Goal: Task Accomplishment & Management: Manage account settings

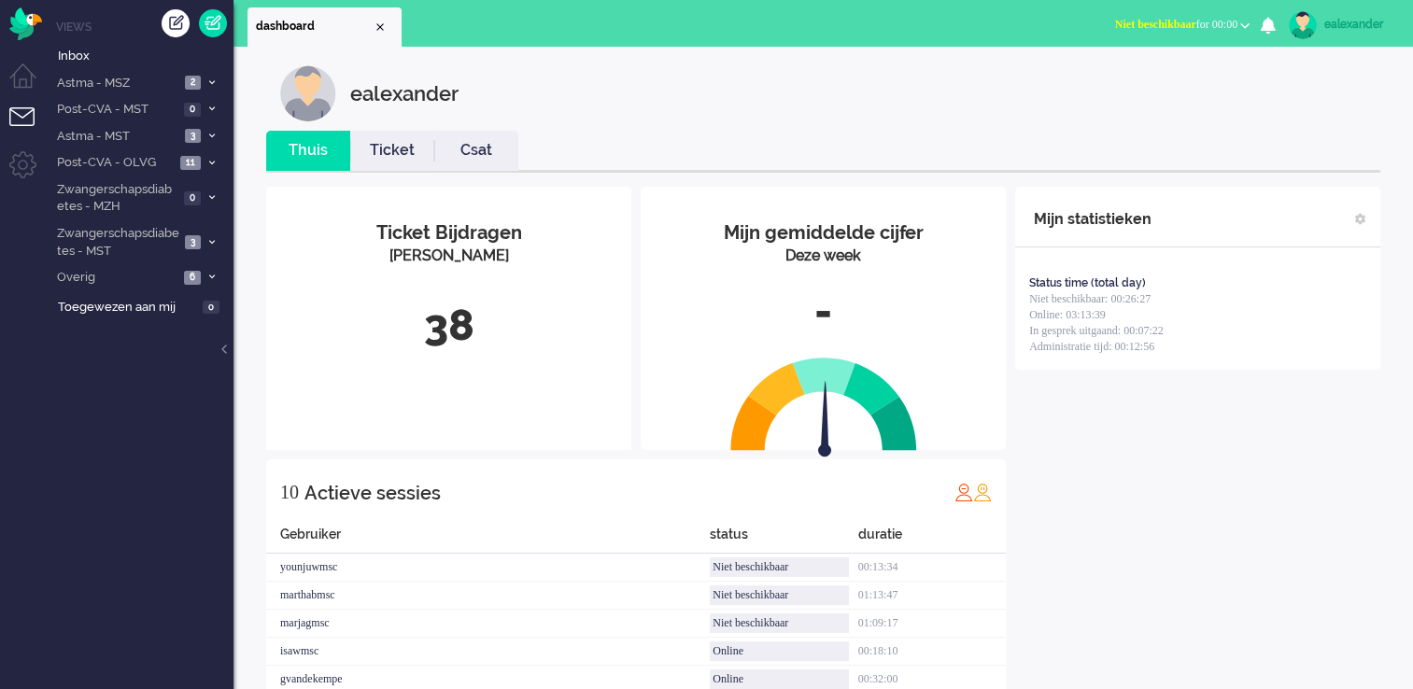
click at [1199, 31] on span "Niet beschikbaar for 00:00" at bounding box center [1176, 24] width 122 height 13
click at [1110, 80] on label "Online" at bounding box center [1172, 84] width 148 height 16
click at [199, 88] on span "2" at bounding box center [193, 83] width 16 height 14
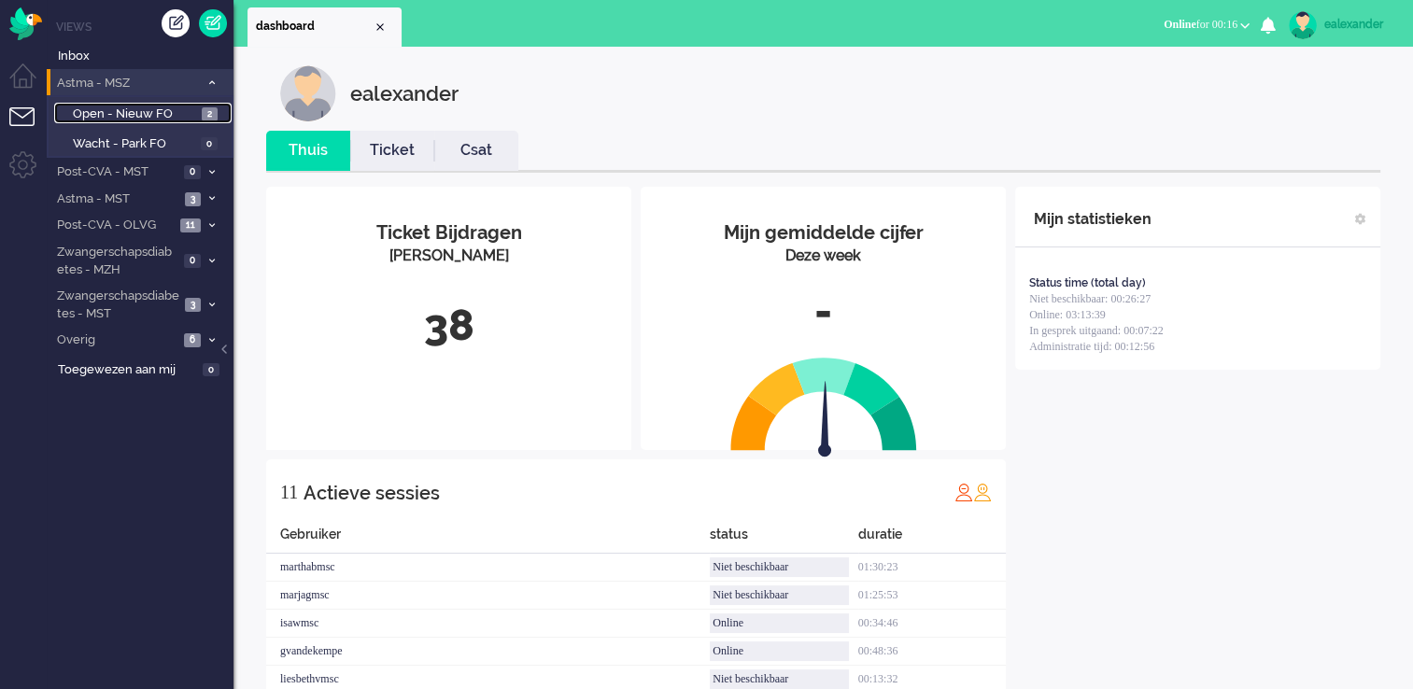
drag, startPoint x: 142, startPoint y: 106, endPoint x: 154, endPoint y: 93, distance: 17.8
click at [142, 106] on span "Open - Nieuw FO" at bounding box center [135, 115] width 124 height 18
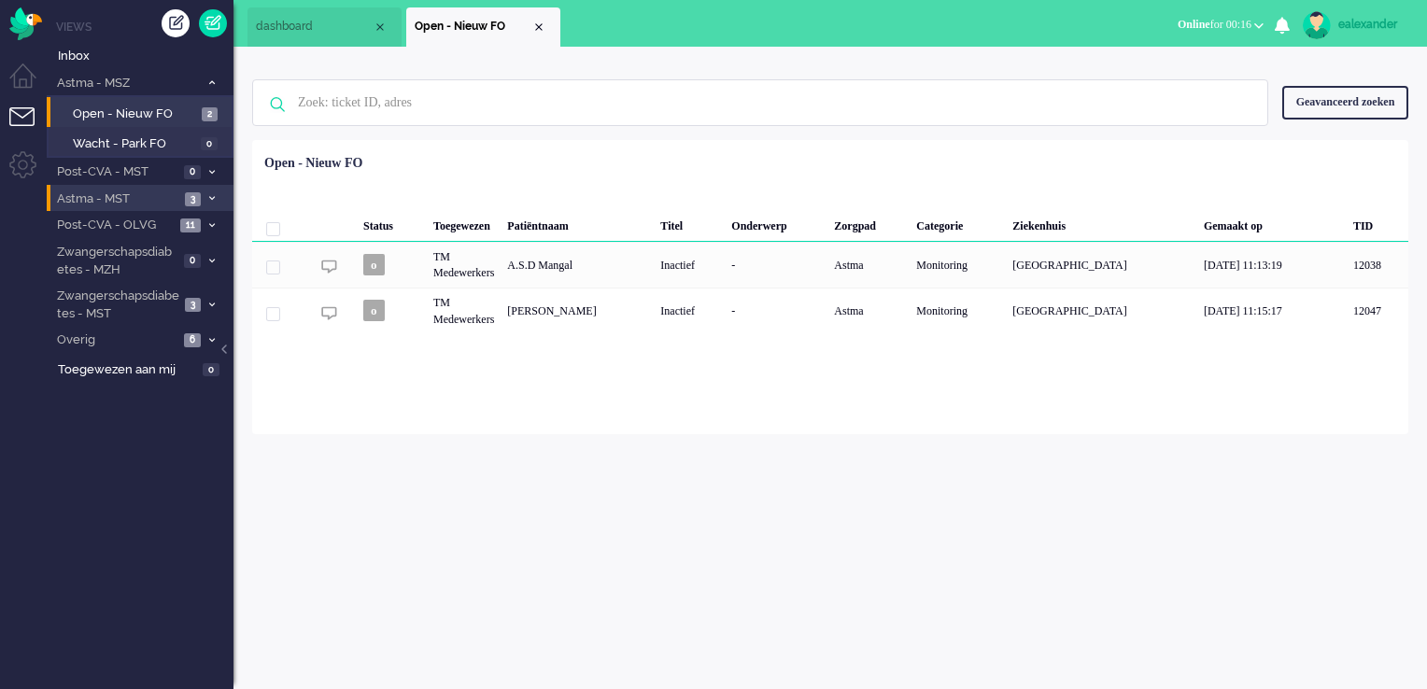
click at [207, 194] on span at bounding box center [212, 199] width 14 height 10
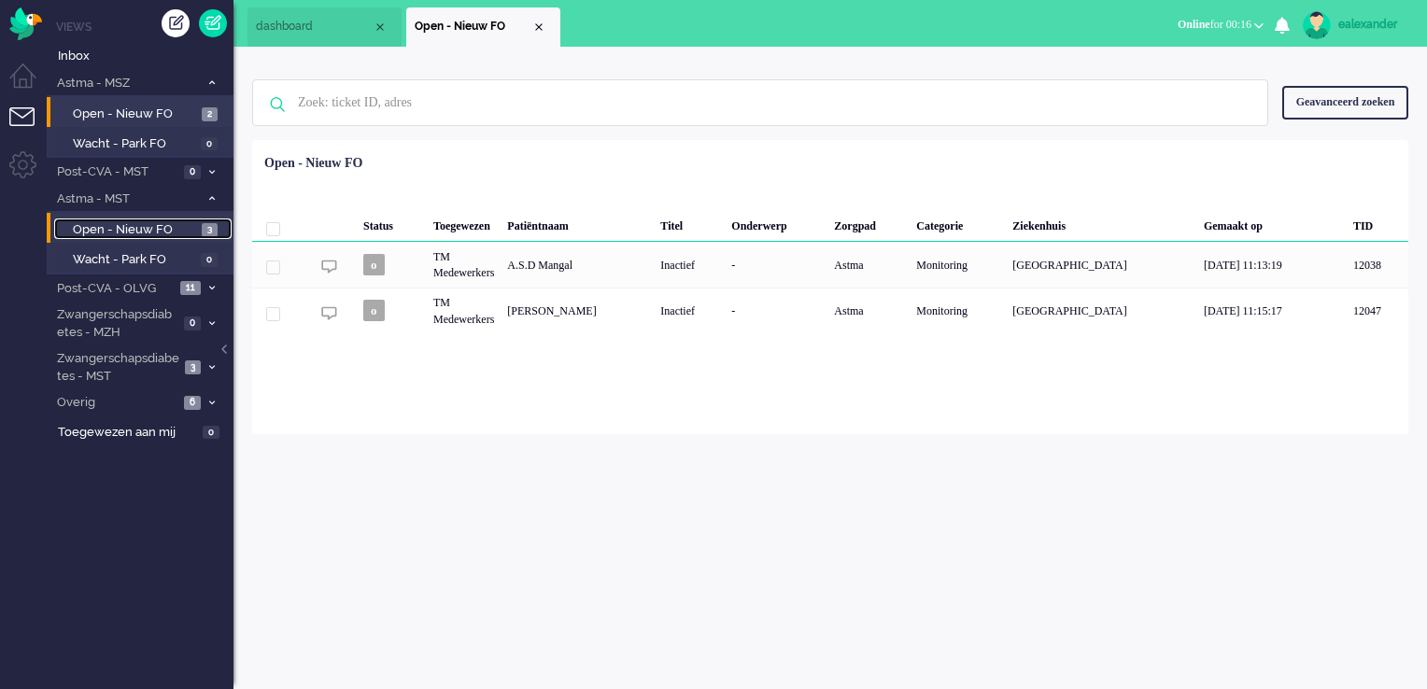
click at [201, 226] on link "Open - Nieuw FO 3" at bounding box center [142, 229] width 177 height 21
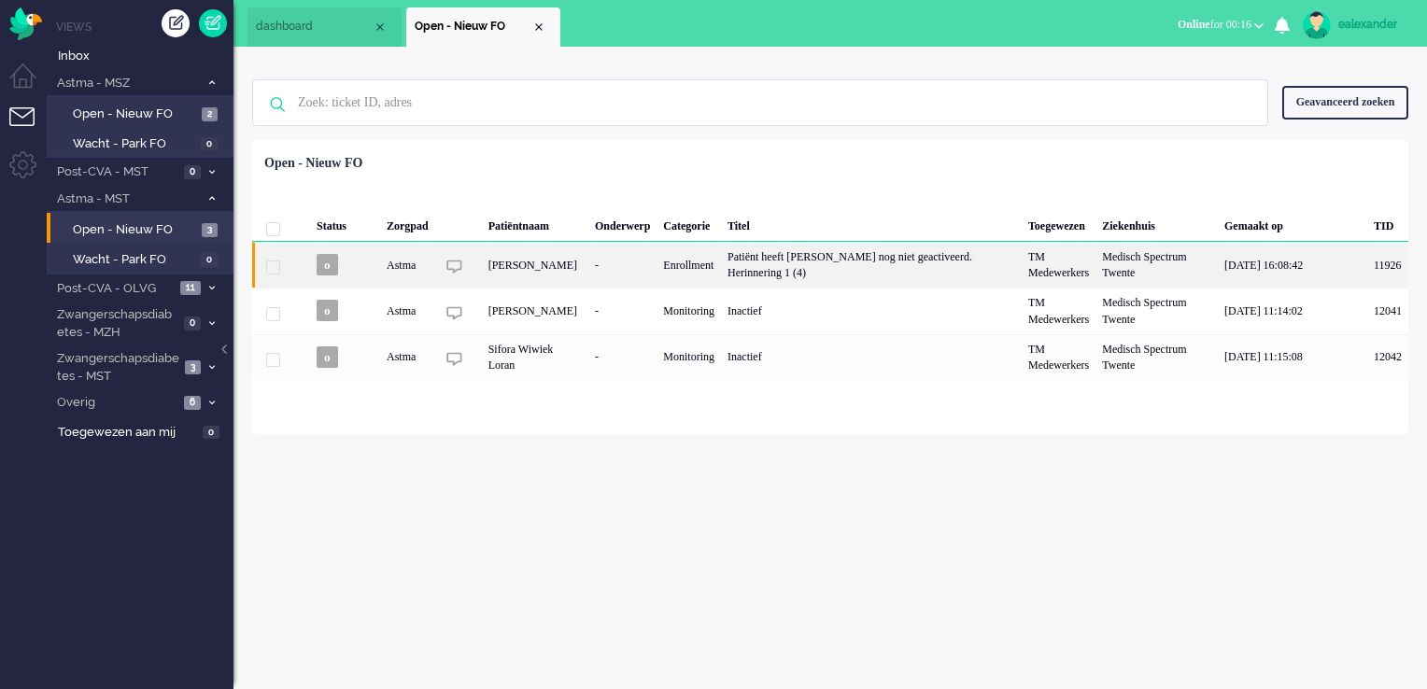
click at [721, 268] on div "Enrollment" at bounding box center [689, 265] width 64 height 46
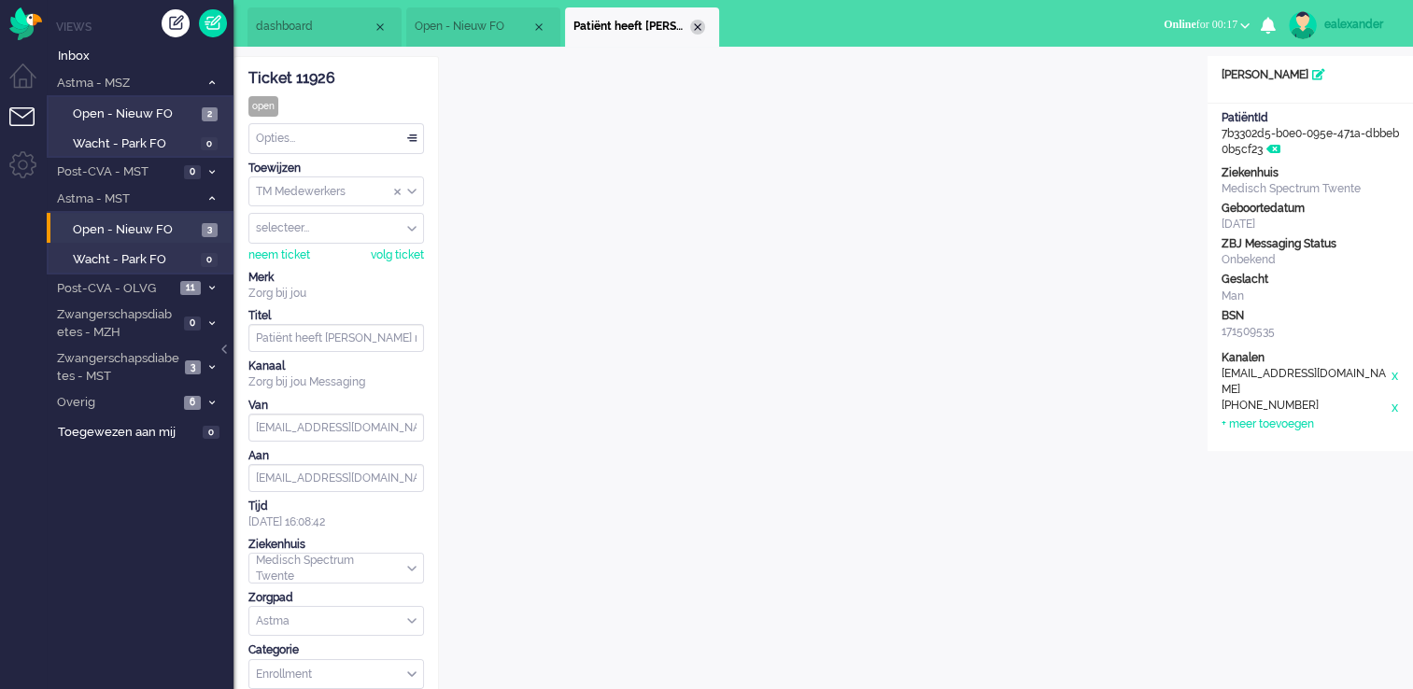
click at [698, 27] on div "Close tab" at bounding box center [697, 27] width 15 height 15
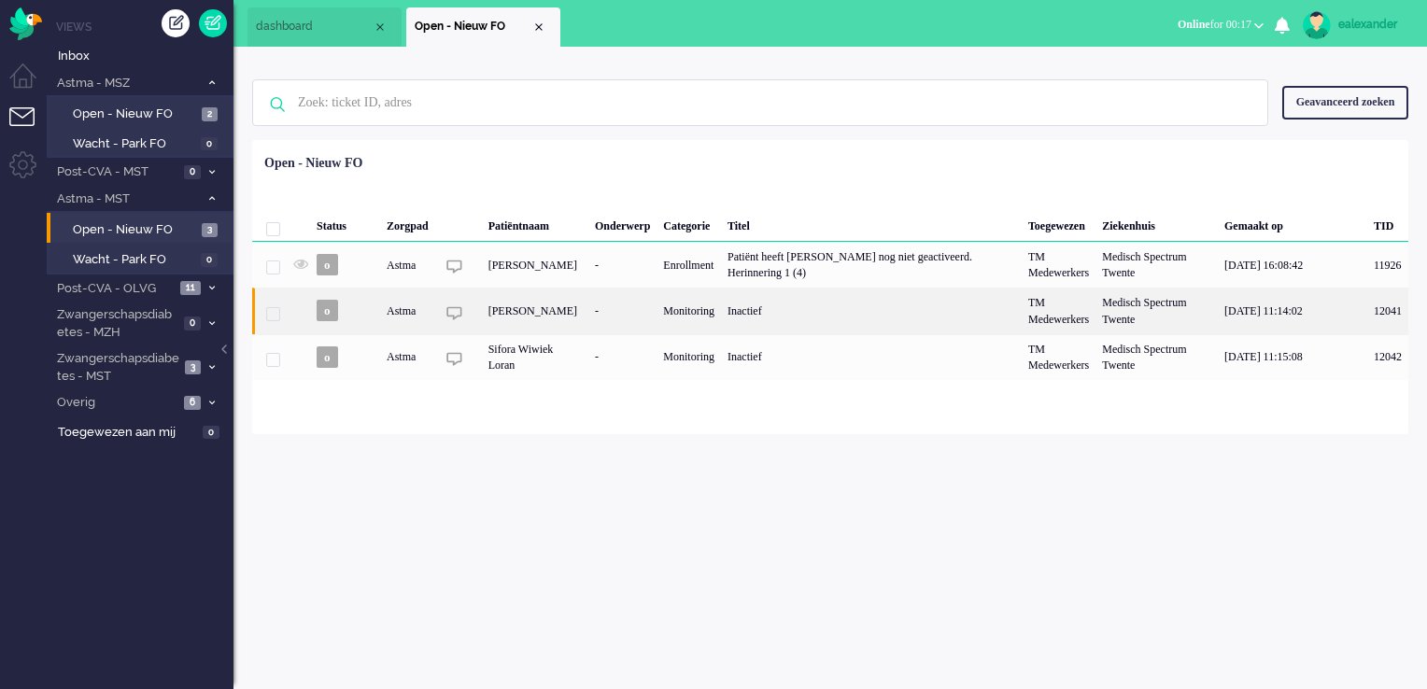
click at [802, 316] on div "Inactief" at bounding box center [871, 311] width 301 height 46
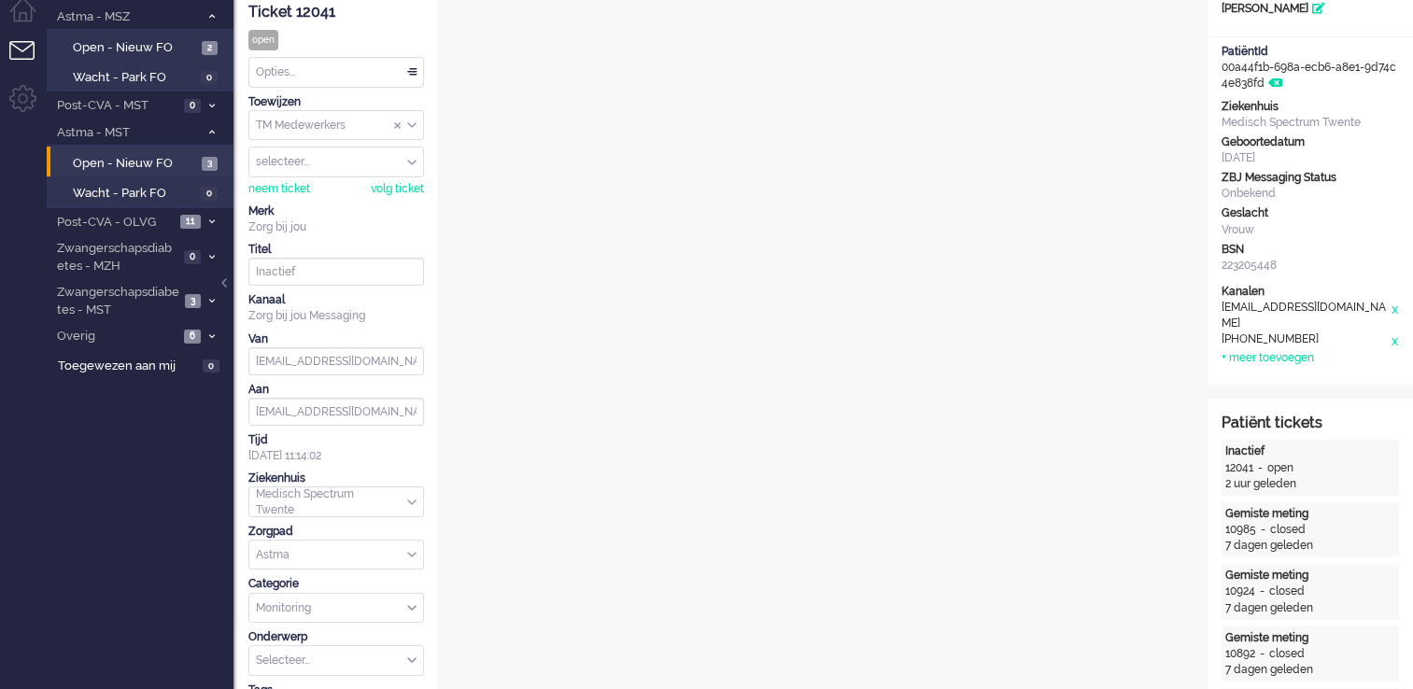
scroll to position [30, 0]
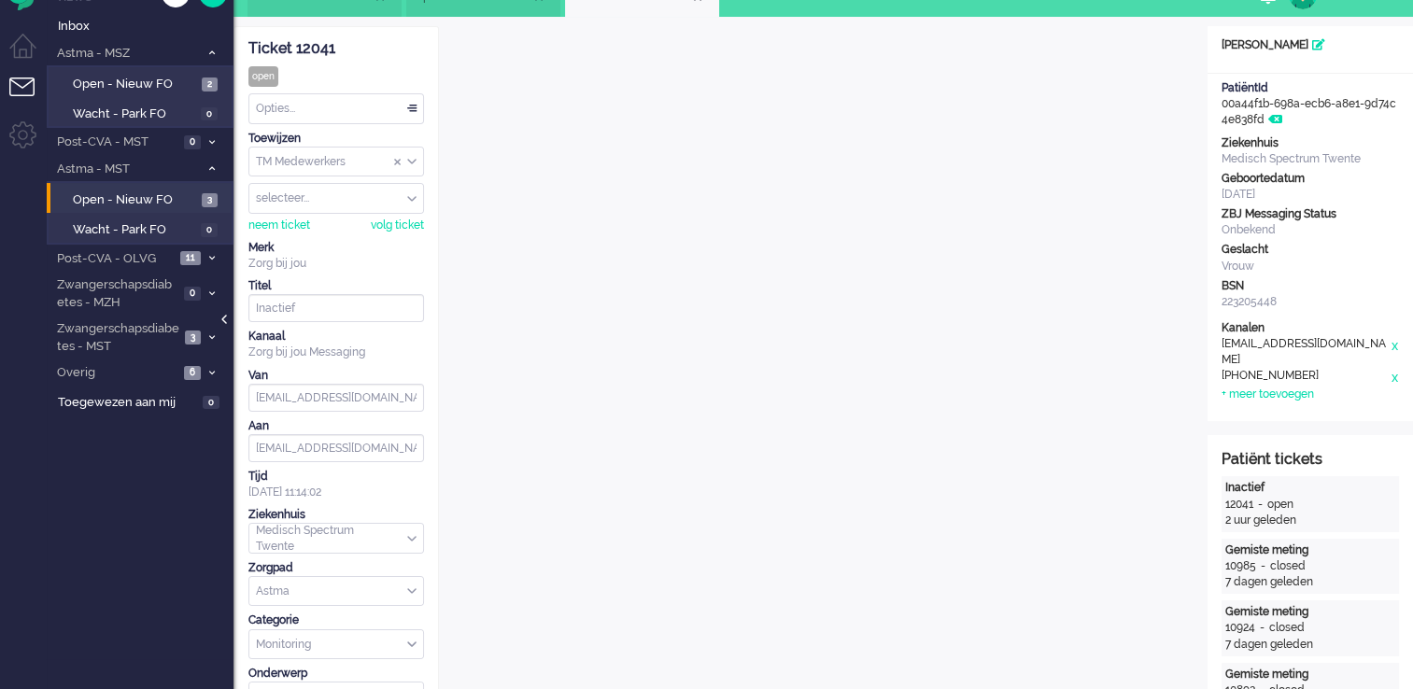
click at [226, 319] on div at bounding box center [225, 329] width 9 height 28
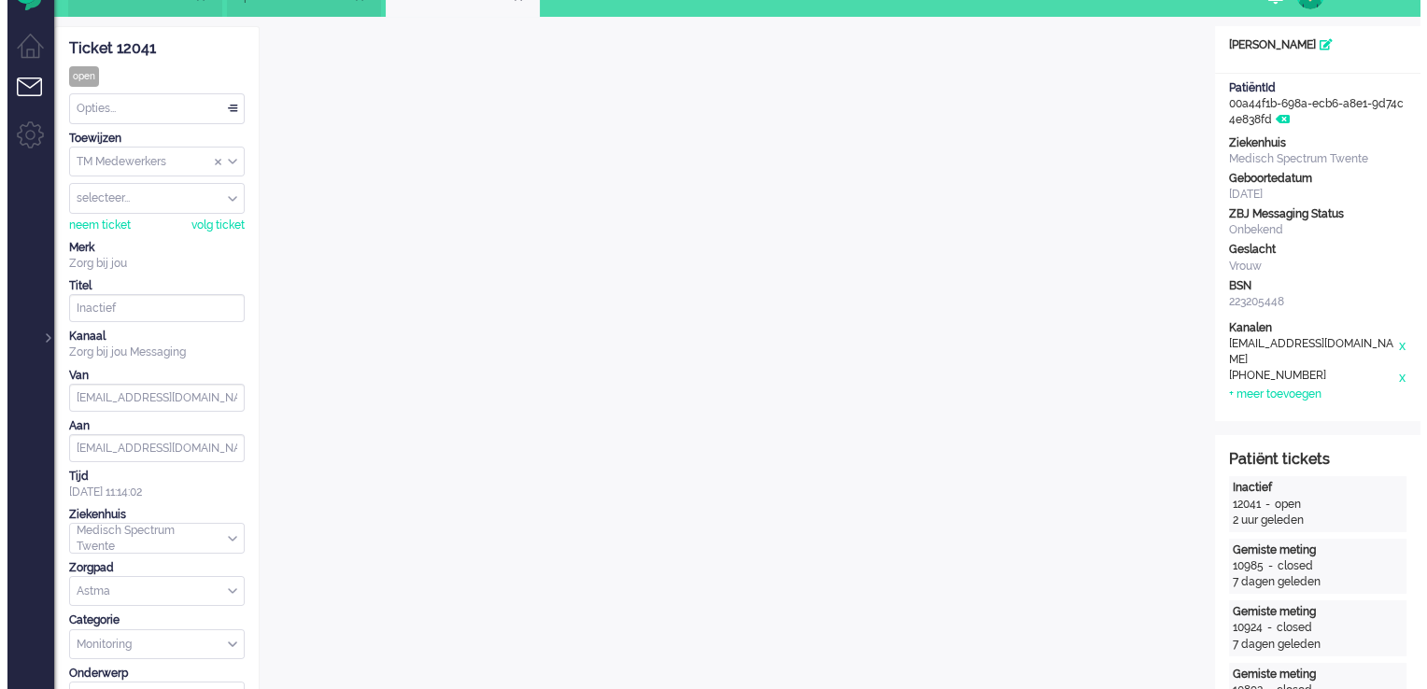
scroll to position [0, 0]
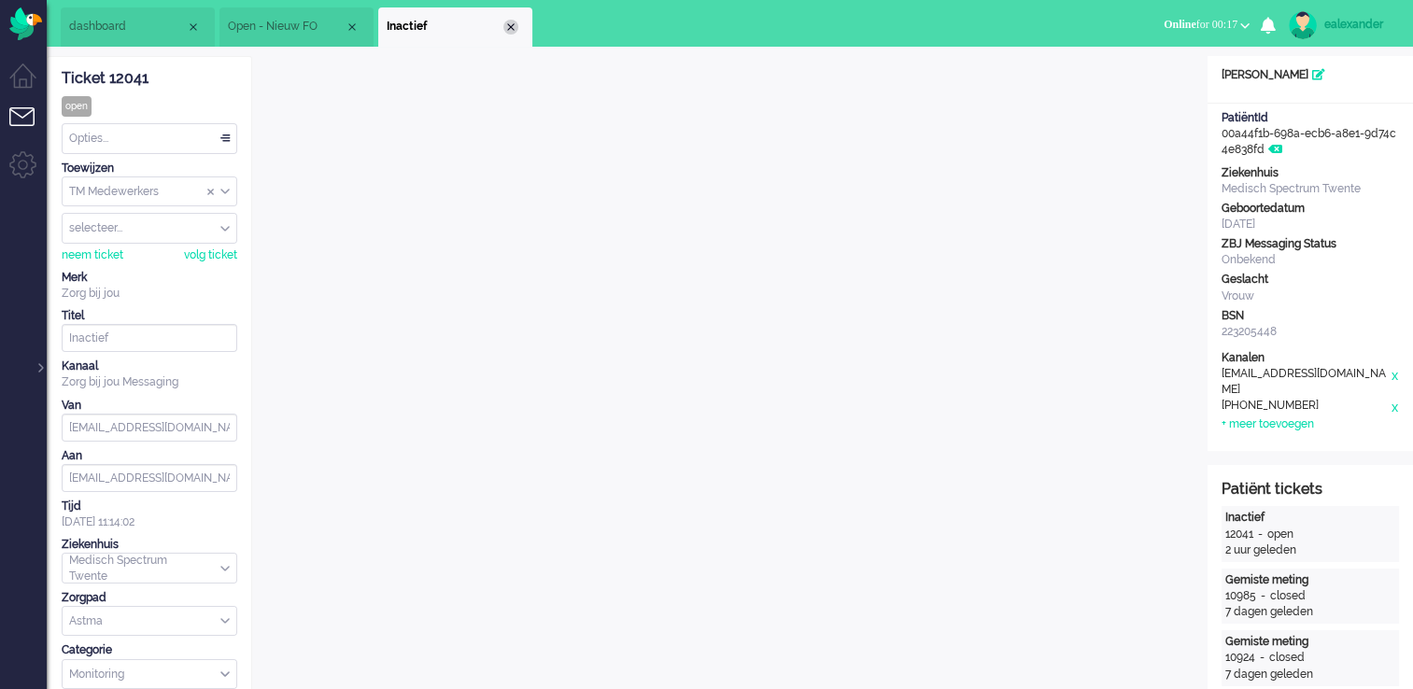
click at [507, 28] on div "Close tab" at bounding box center [510, 27] width 15 height 15
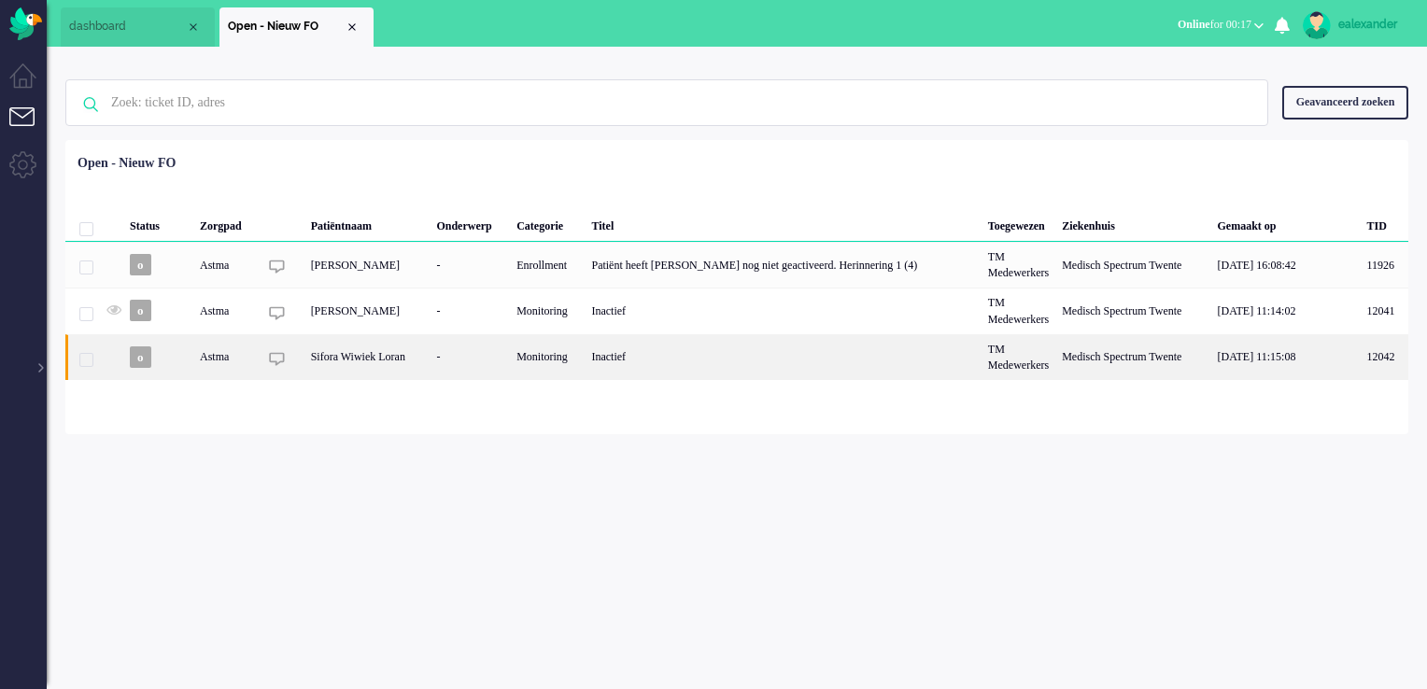
click at [431, 372] on div "Sifora Wiwiek Loran" at bounding box center [367, 357] width 126 height 46
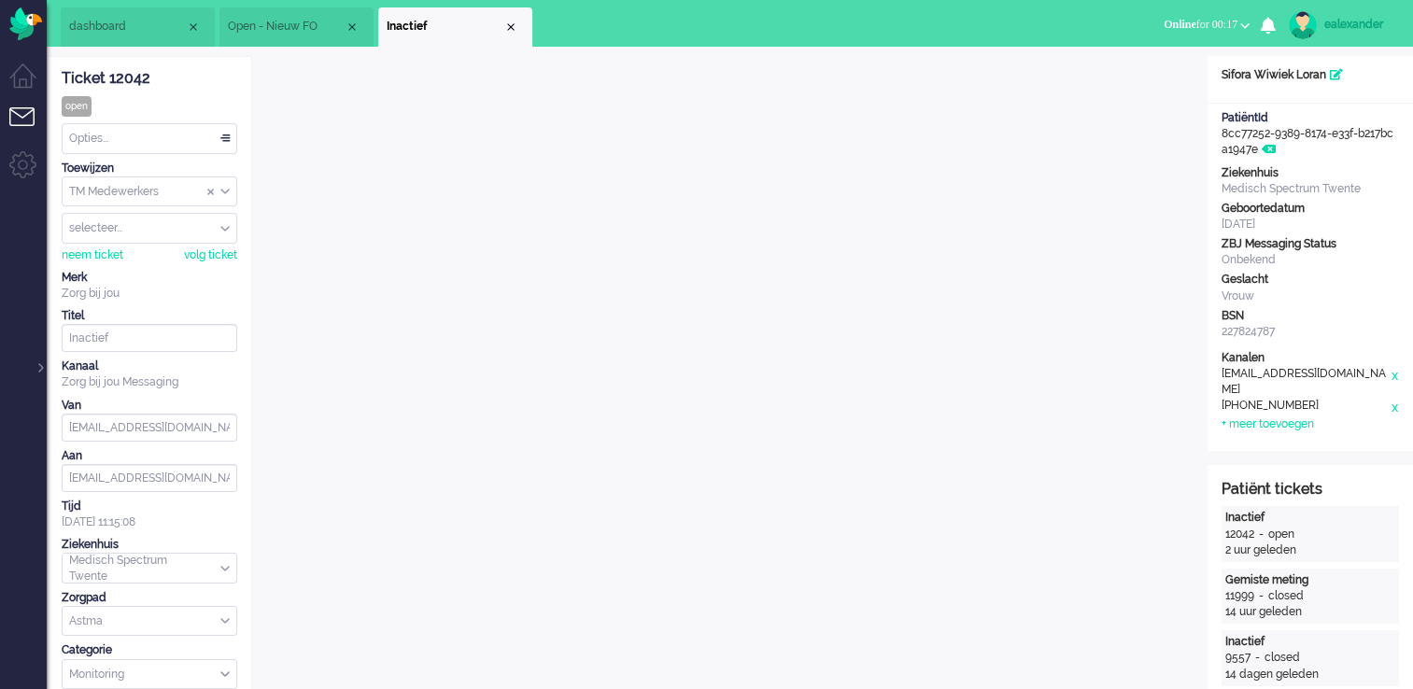
click at [508, 35] on li "Inactief" at bounding box center [455, 26] width 154 height 39
click at [508, 26] on div "Close tab" at bounding box center [510, 27] width 15 height 15
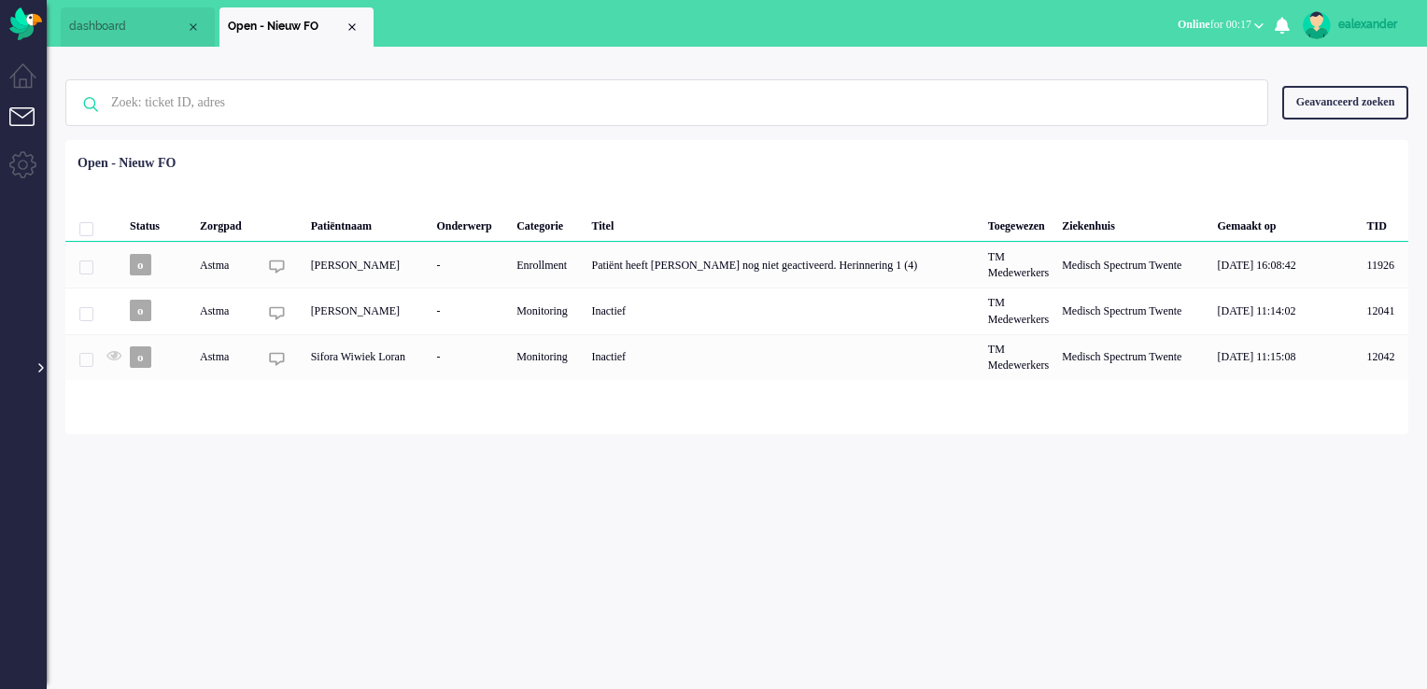
click at [38, 368] on div at bounding box center [39, 359] width 9 height 28
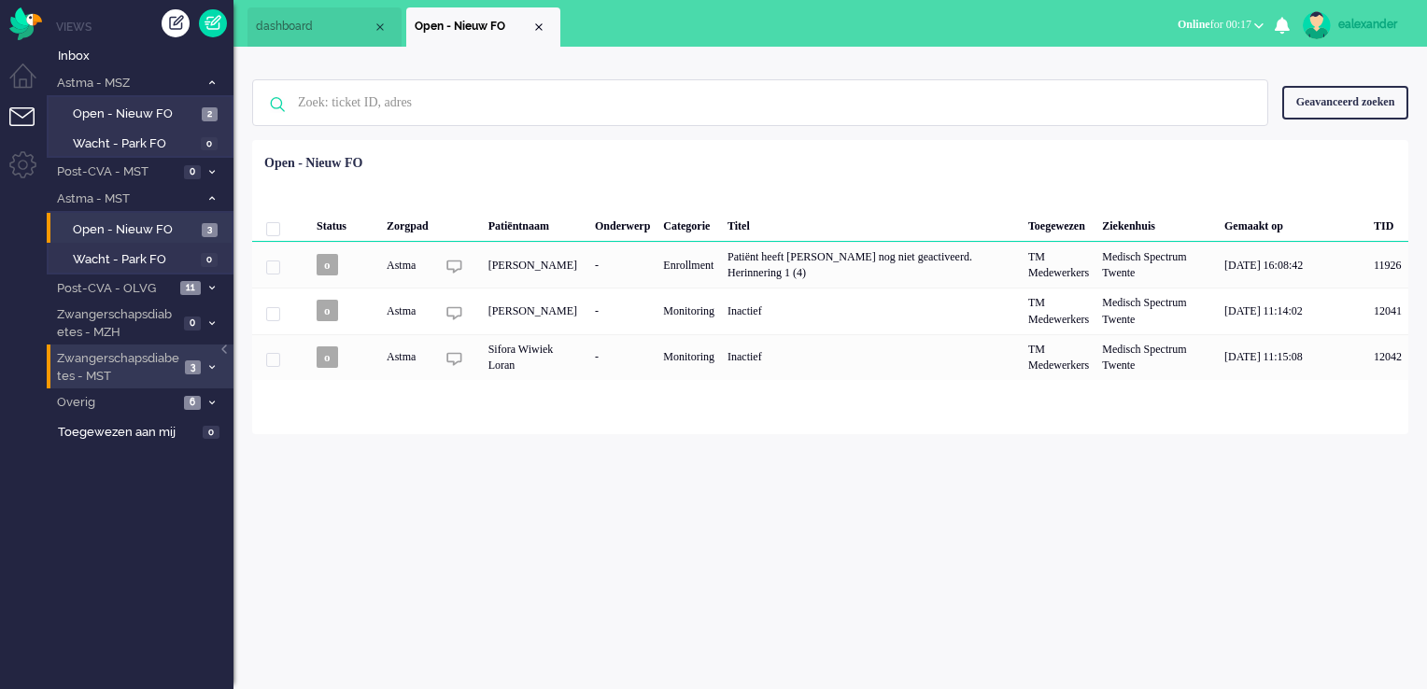
click at [206, 372] on li "Zwangerschapsdiabetes - MST 3" at bounding box center [140, 367] width 187 height 44
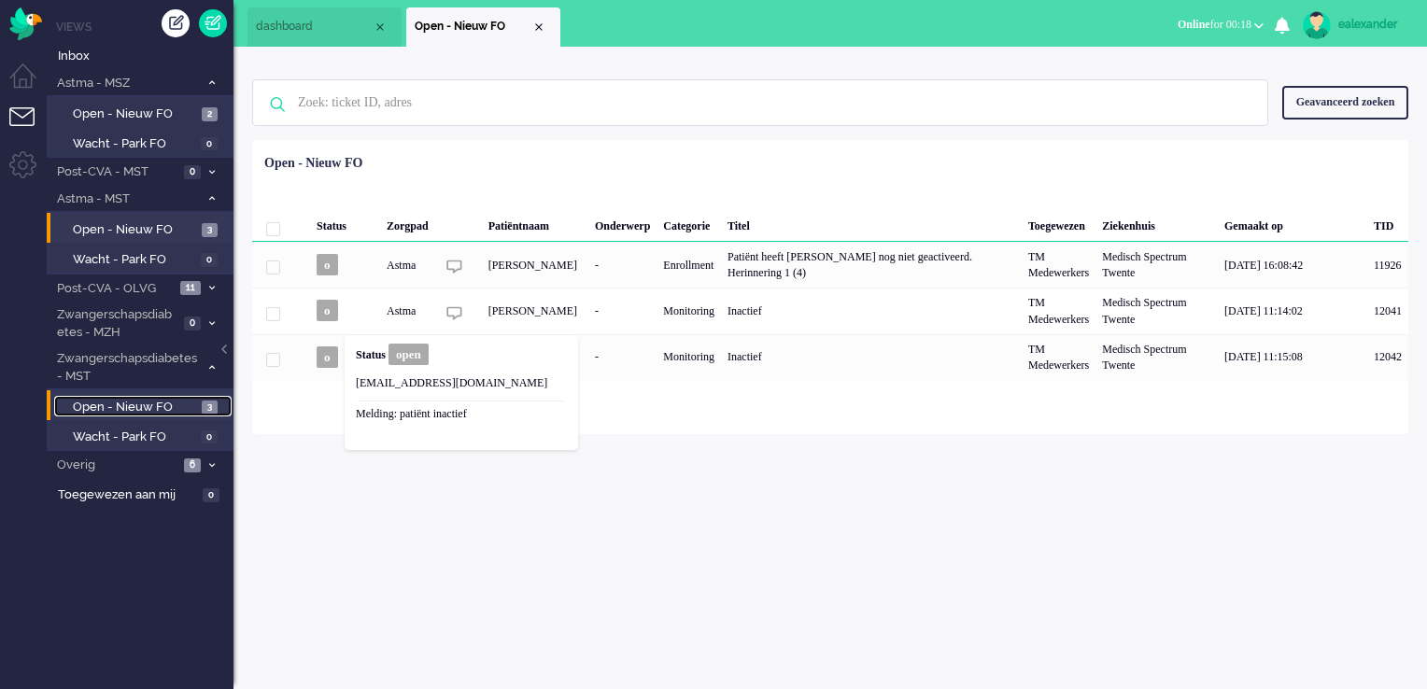
click at [201, 410] on link "Open - Nieuw FO 3" at bounding box center [142, 406] width 177 height 21
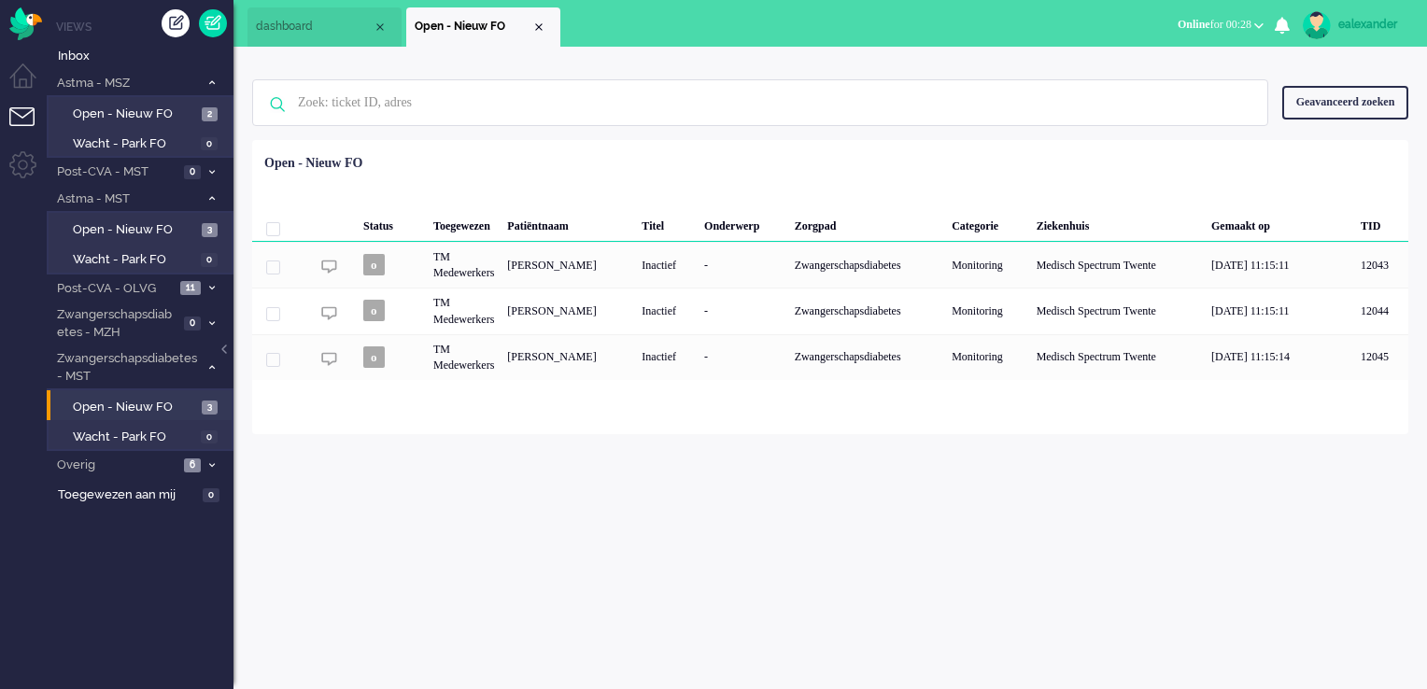
click at [1246, 14] on button "Online for 00:28" at bounding box center [1220, 24] width 108 height 27
click at [1180, 63] on label "Niet beschikbaar" at bounding box center [1186, 63] width 148 height 16
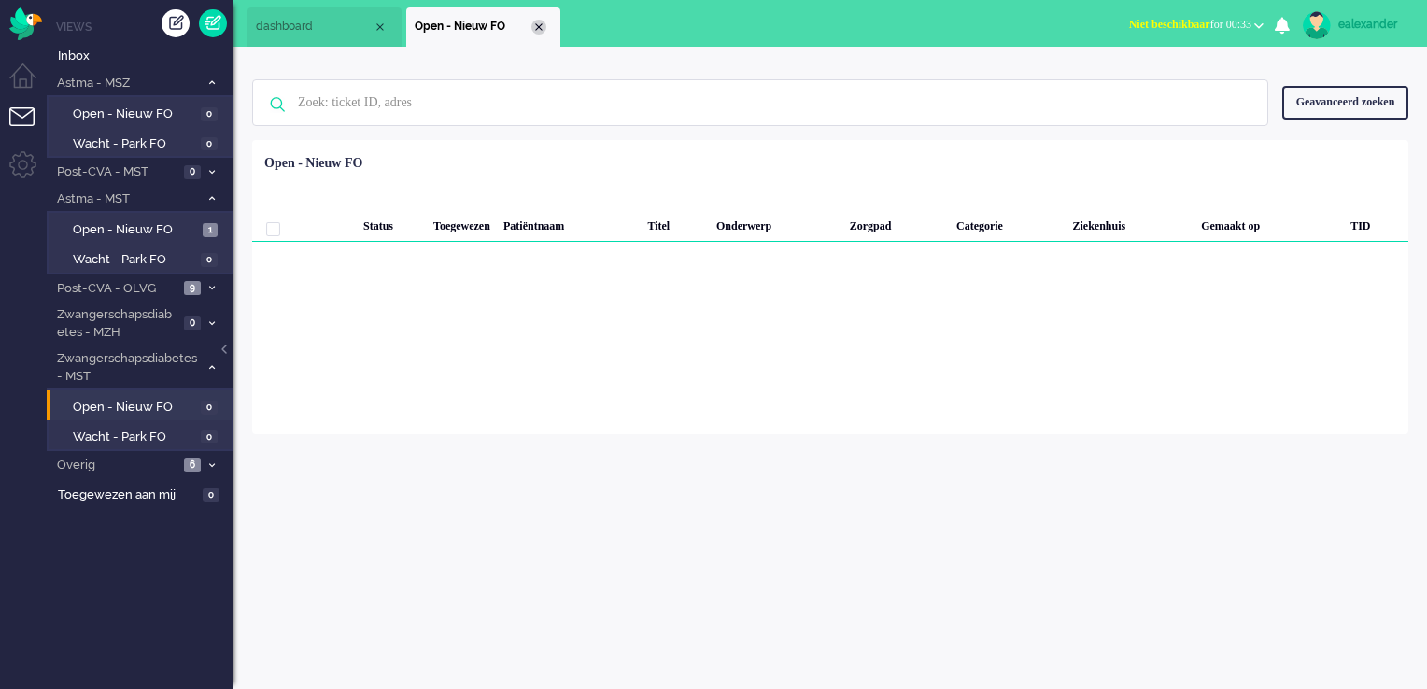
click at [538, 27] on div "Close tab" at bounding box center [538, 27] width 15 height 15
